Goal: Transaction & Acquisition: Purchase product/service

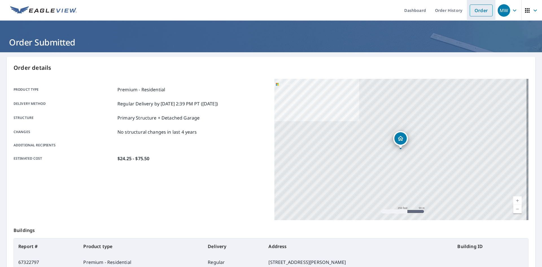
click at [479, 12] on link "Order" at bounding box center [480, 11] width 23 height 12
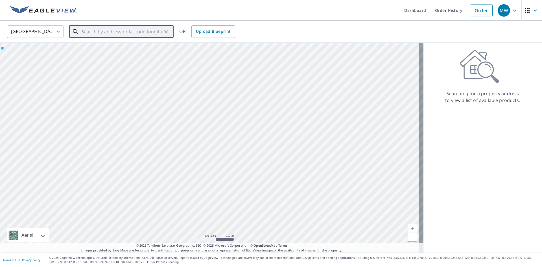
paste input "[STREET_ADDRESS]"
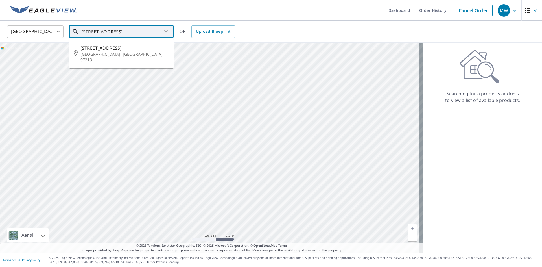
type input "[STREET_ADDRESS]"
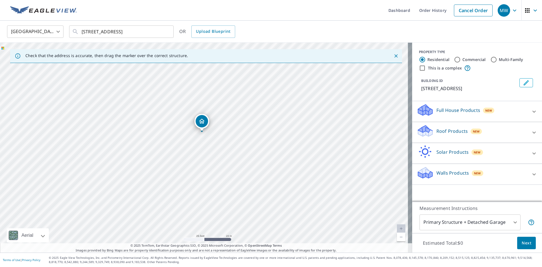
click at [449, 135] on div "Roof Products New" at bounding box center [471, 132] width 111 height 16
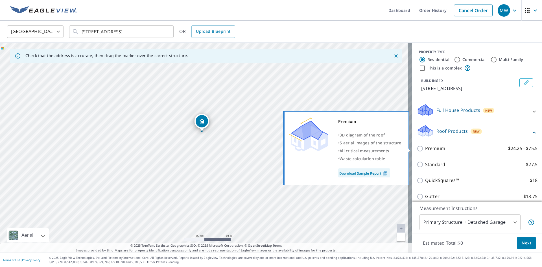
click at [417, 148] on input "Premium $24.25 - $75.5" at bounding box center [420, 148] width 8 height 7
checkbox input "true"
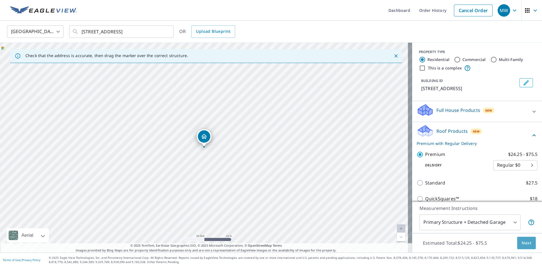
click at [517, 241] on button "Next" at bounding box center [526, 242] width 19 height 13
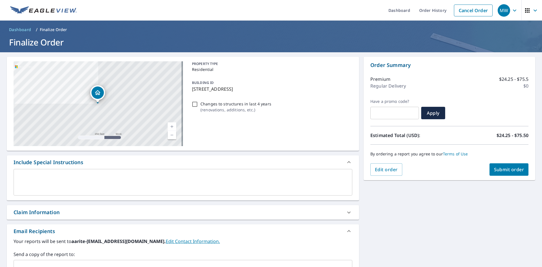
click at [507, 170] on span "Submit order" at bounding box center [509, 169] width 30 height 6
